Goal: Task Accomplishment & Management: Complete application form

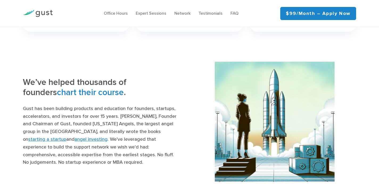
scroll to position [479, 0]
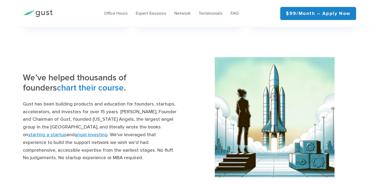
click at [72, 89] on span "chart their course" at bounding box center [90, 88] width 67 height 10
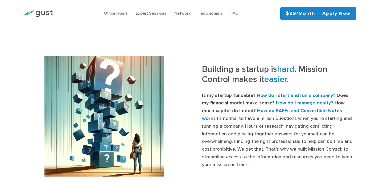
scroll to position [170, 0]
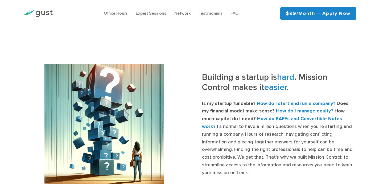
click at [251, 87] on h3 "Building a startup is hard . Mission Control makes it easier ." at bounding box center [279, 84] width 154 height 24
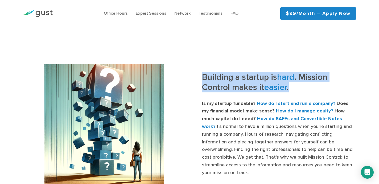
copy div "Building a startup is hard . Mission Control makes it easier ."
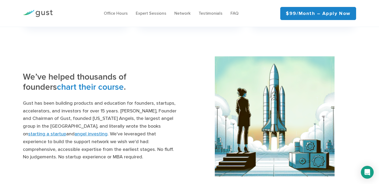
click at [66, 79] on h3 "We’ve helped thousands of founders chart their course ." at bounding box center [100, 84] width 154 height 24
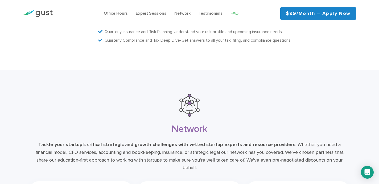
scroll to position [1160, 0]
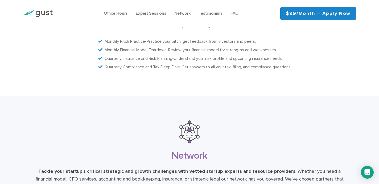
click at [301, 17] on link "$99/month – Apply Now" at bounding box center [319, 13] width 76 height 13
